Goal: Task Accomplishment & Management: Manage account settings

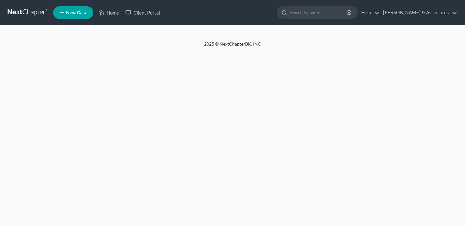
select select "10"
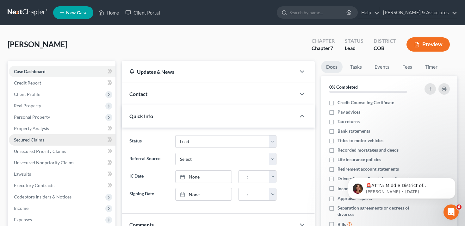
click at [46, 145] on link "Secured Claims" at bounding box center [62, 139] width 107 height 11
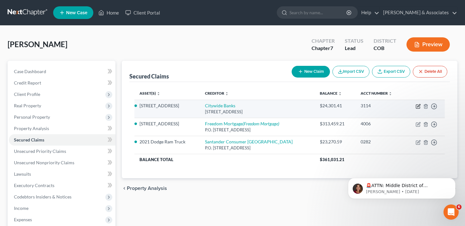
click at [418, 105] on icon "button" at bounding box center [418, 105] width 3 height 3
select select "16"
select select "3"
select select "2"
select select "0"
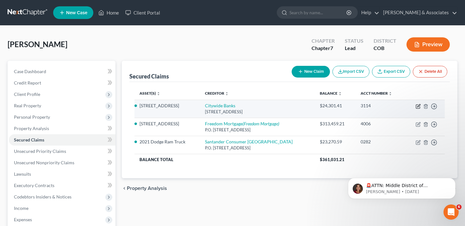
select select "0"
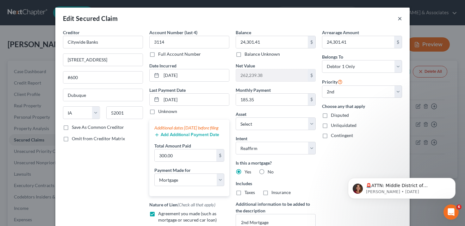
click at [399, 18] on button "×" at bounding box center [399, 19] width 4 height 8
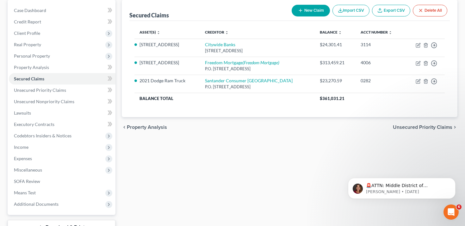
scroll to position [62, 0]
